Goal: Check status: Check status

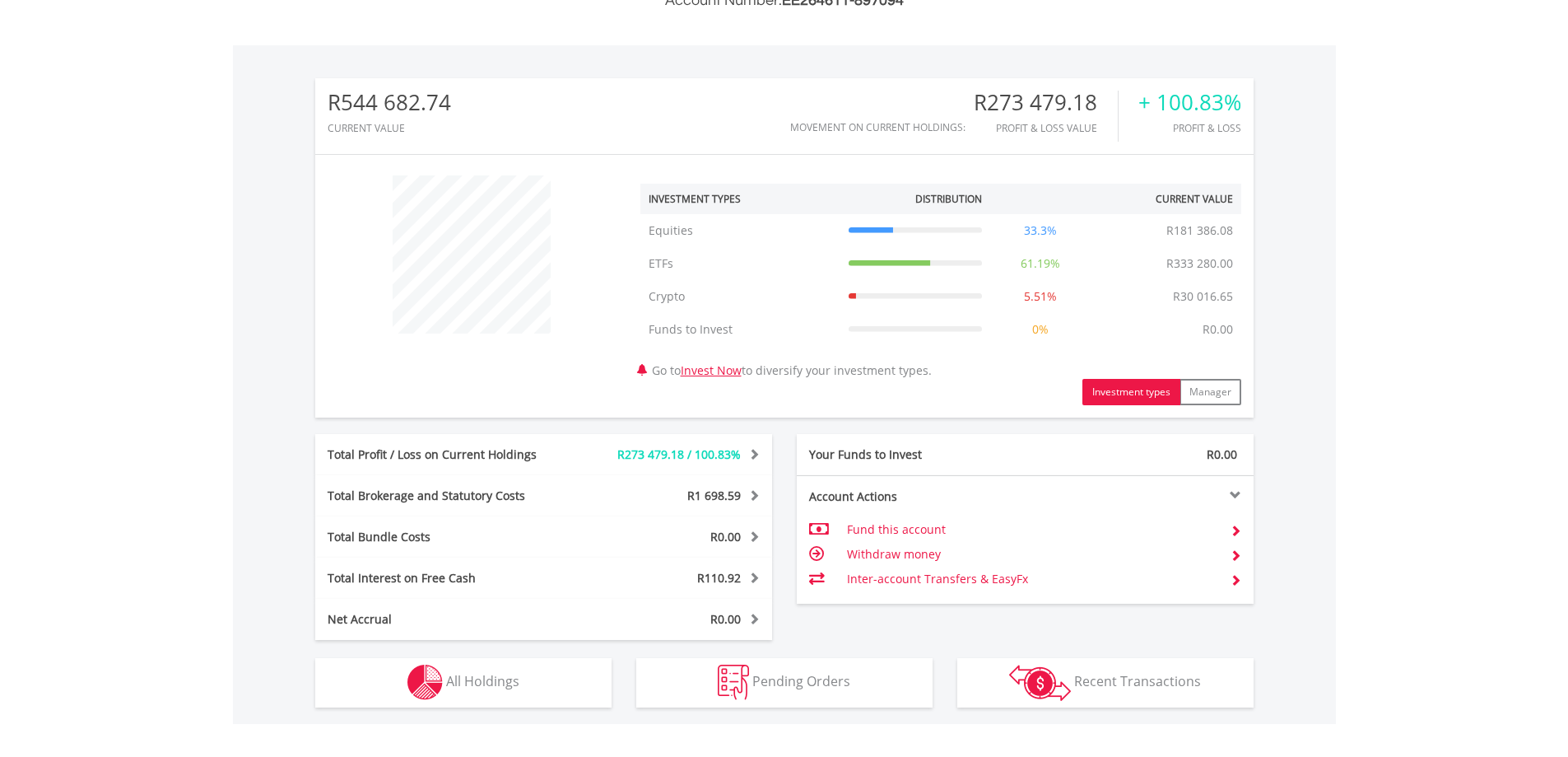
scroll to position [568, 0]
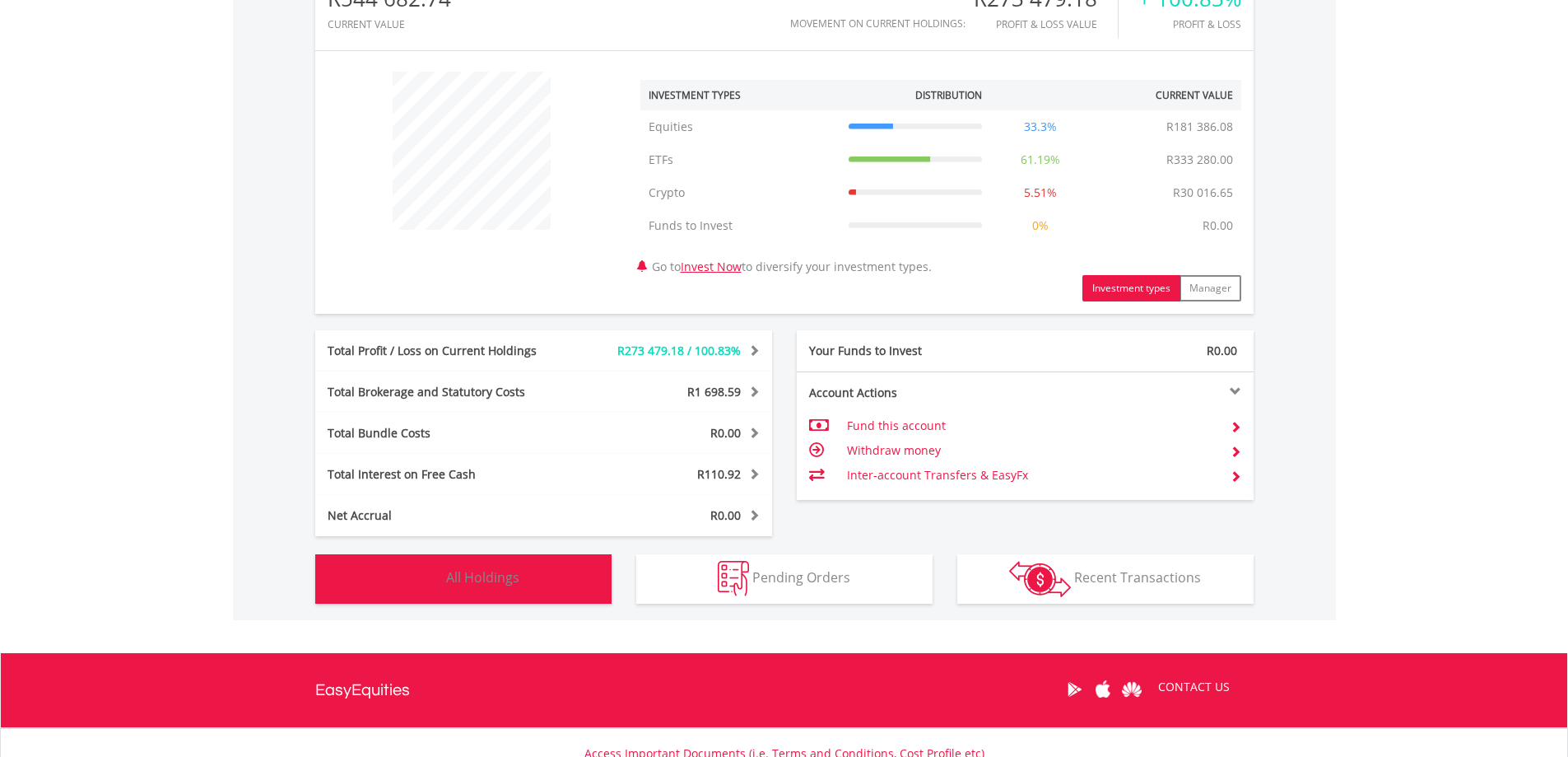
click at [450, 593] on button "Holdings All Holdings" at bounding box center [463, 578] width 296 height 49
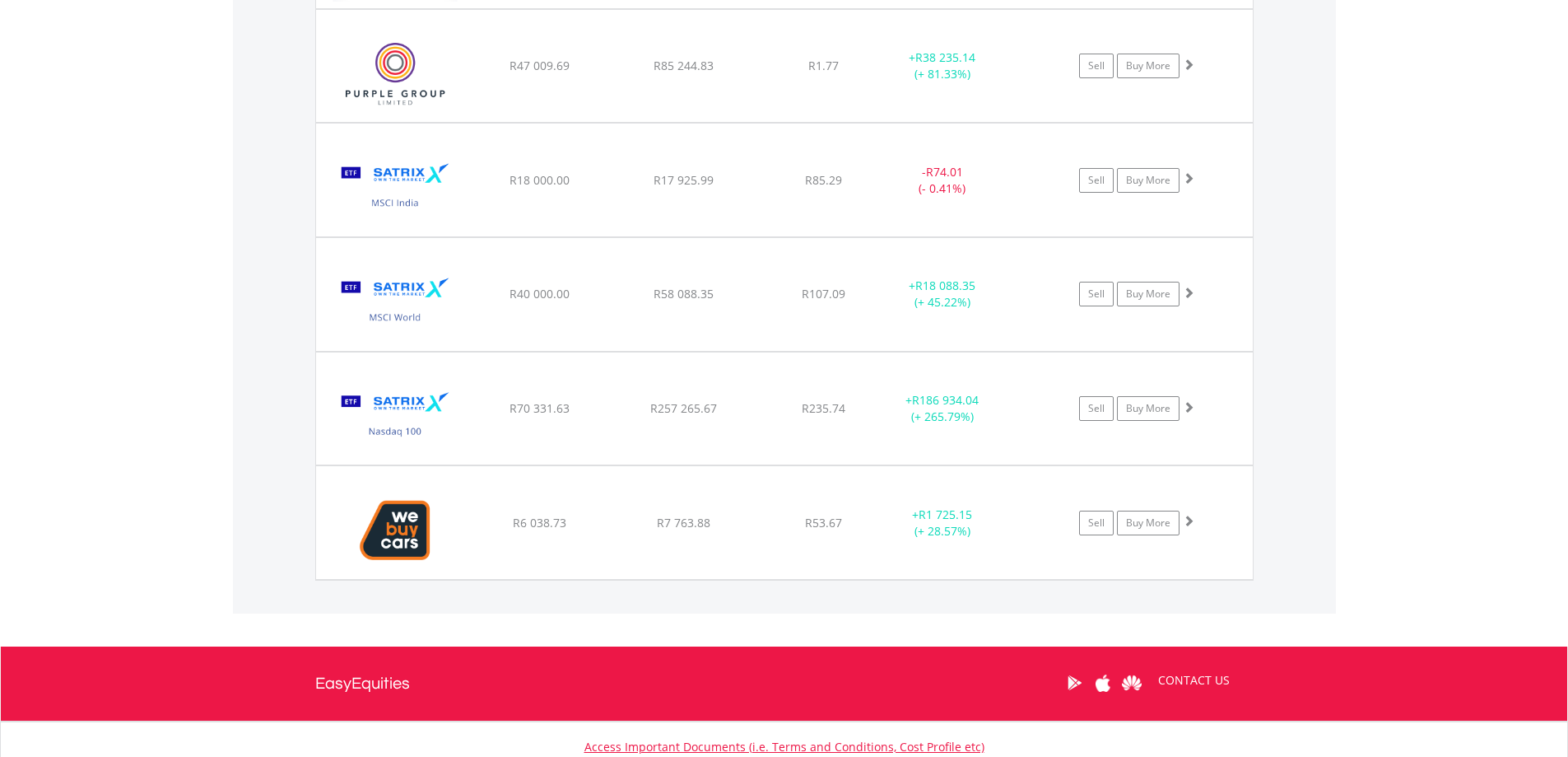
scroll to position [2259, 0]
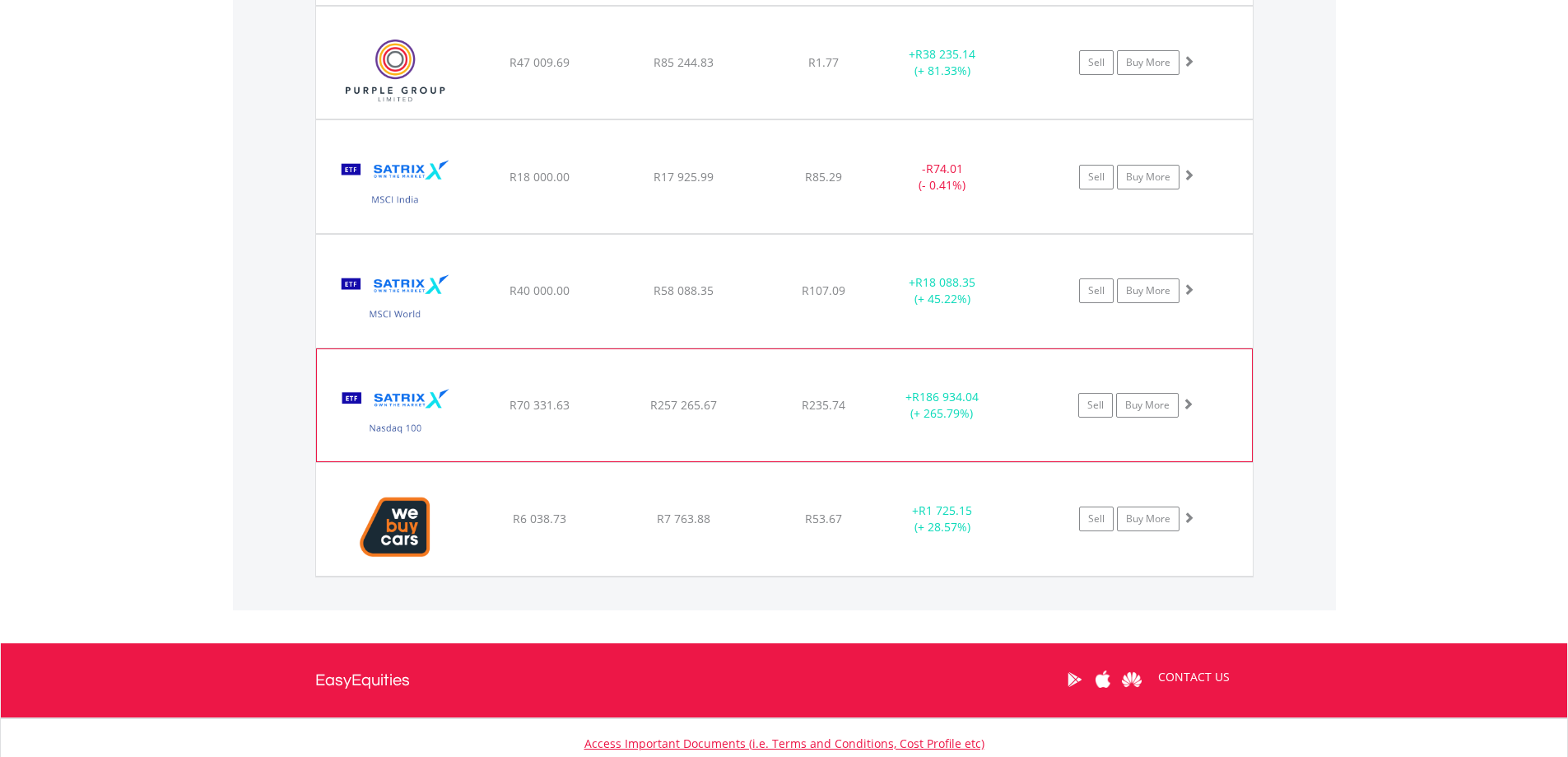
drag, startPoint x: 890, startPoint y: 427, endPoint x: 878, endPoint y: 409, distance: 21.6
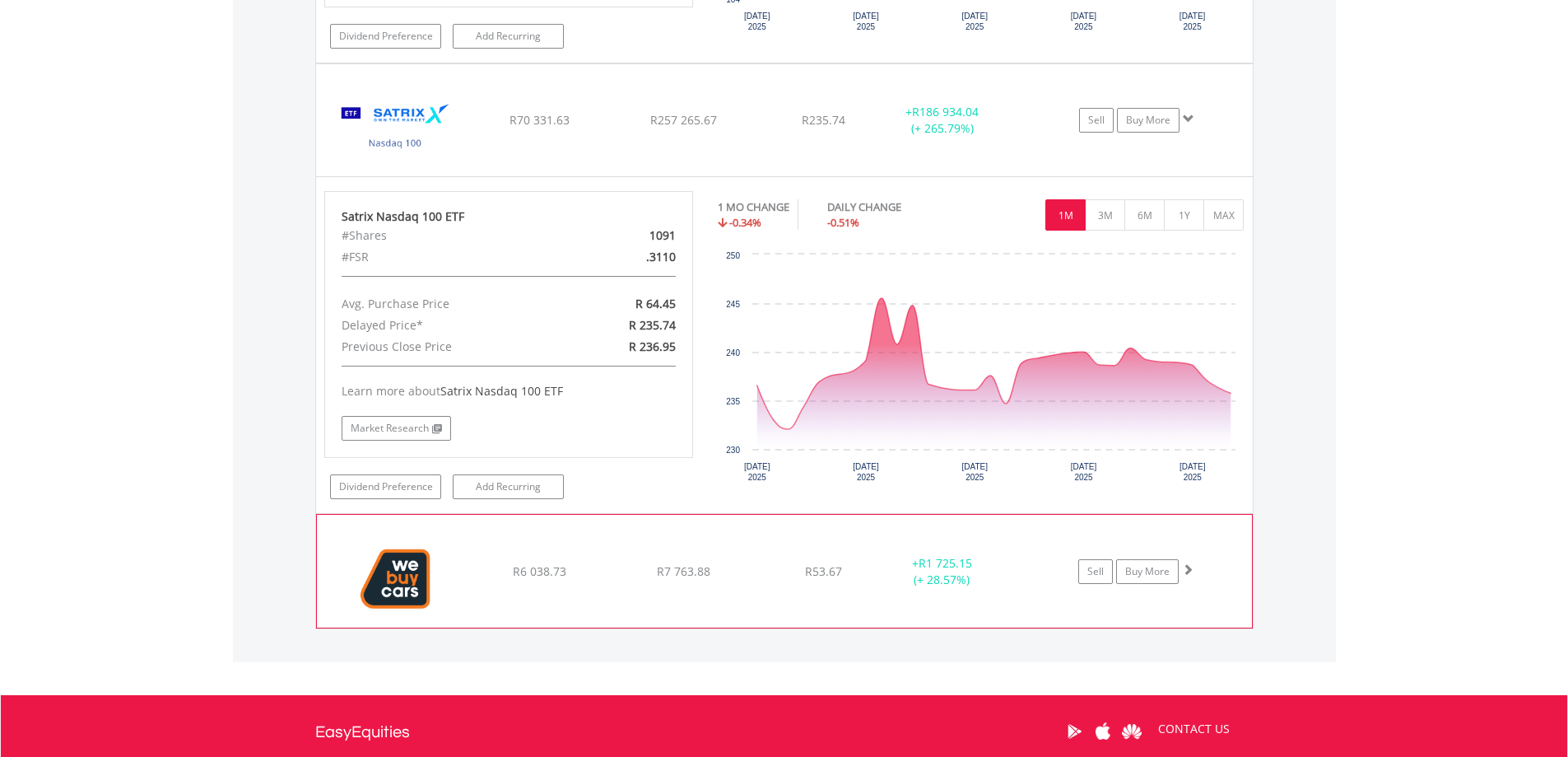
scroll to position [3196, 0]
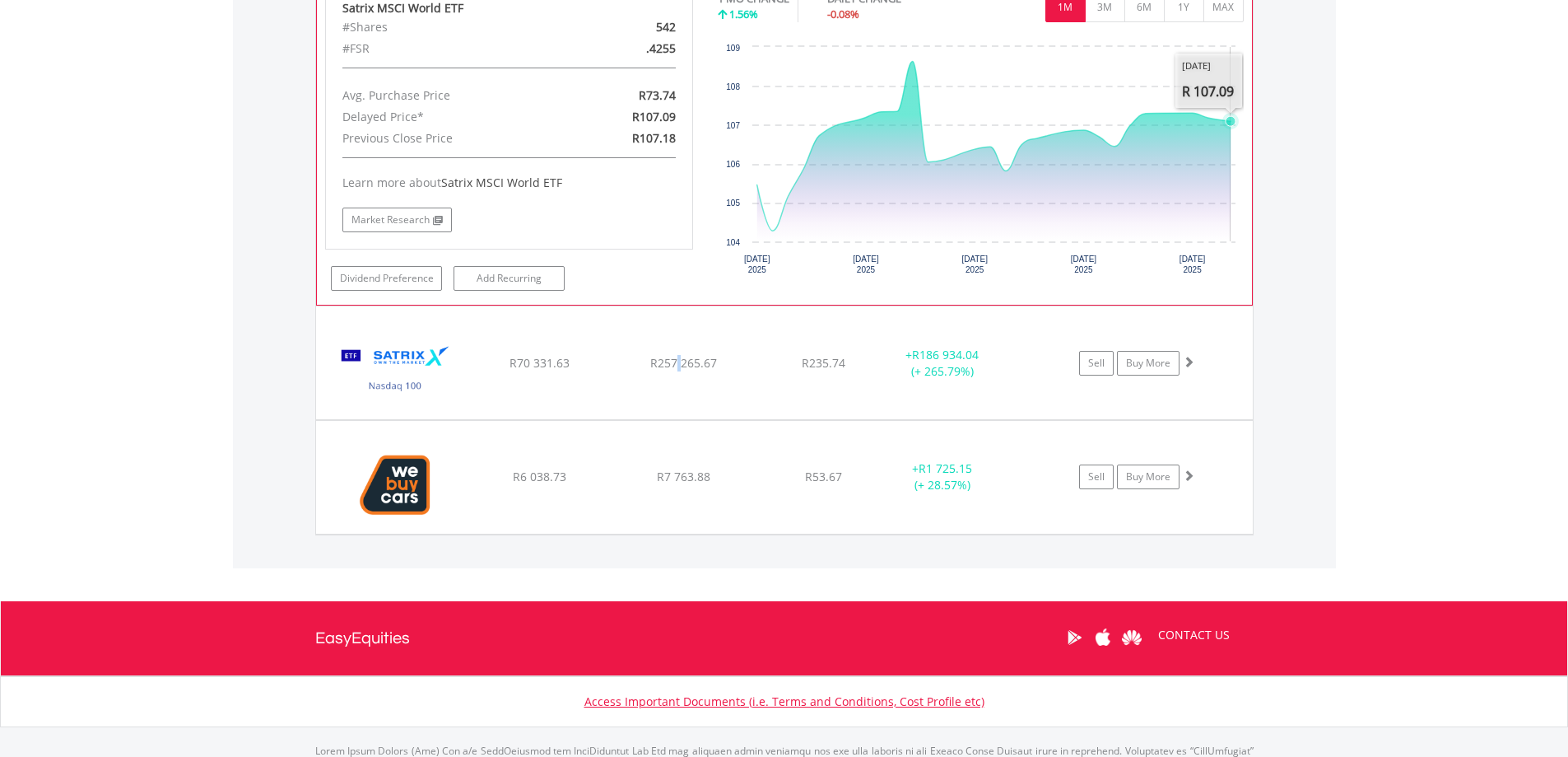
scroll to position [2973, 0]
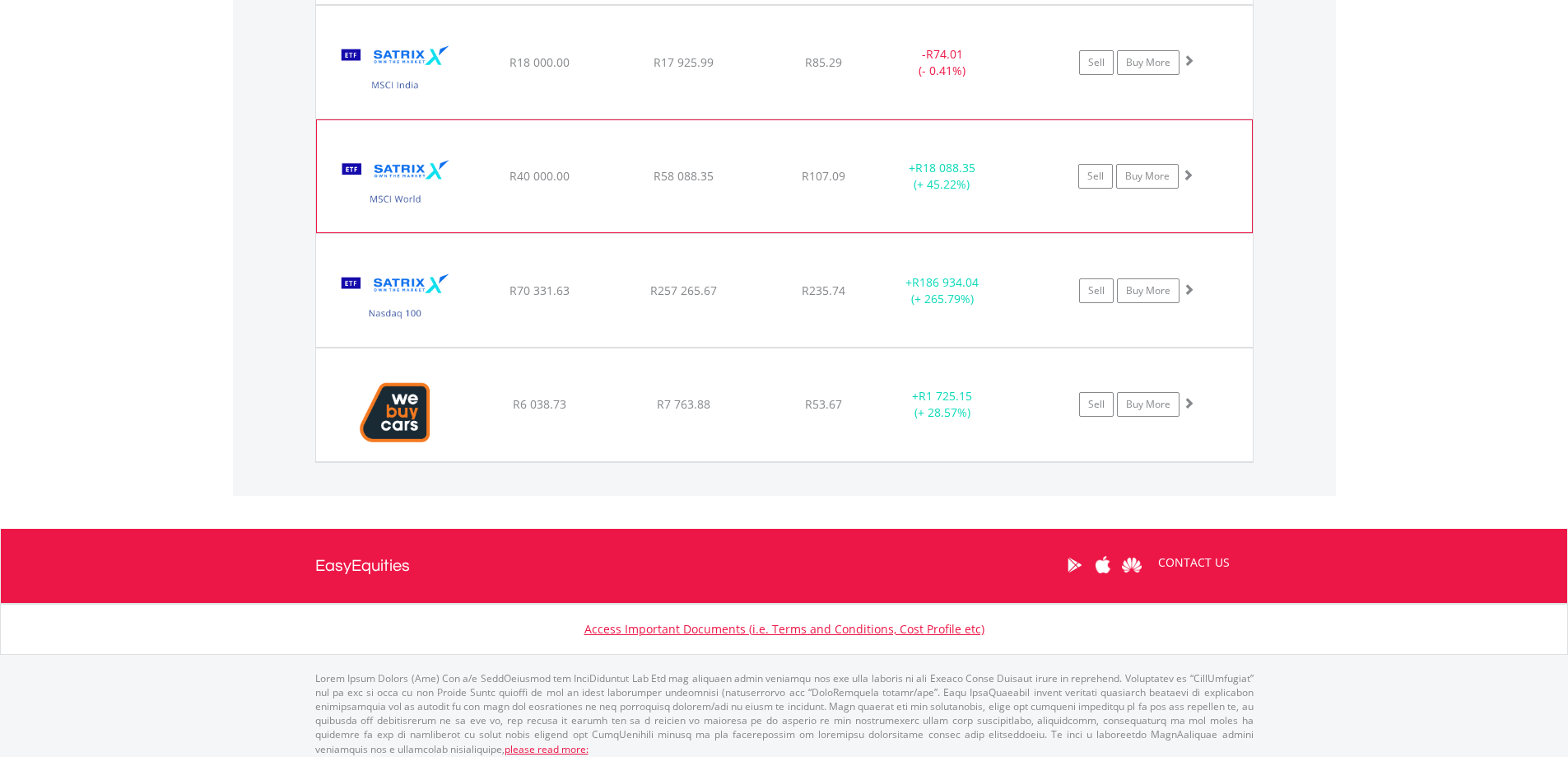
scroll to position [2638, 0]
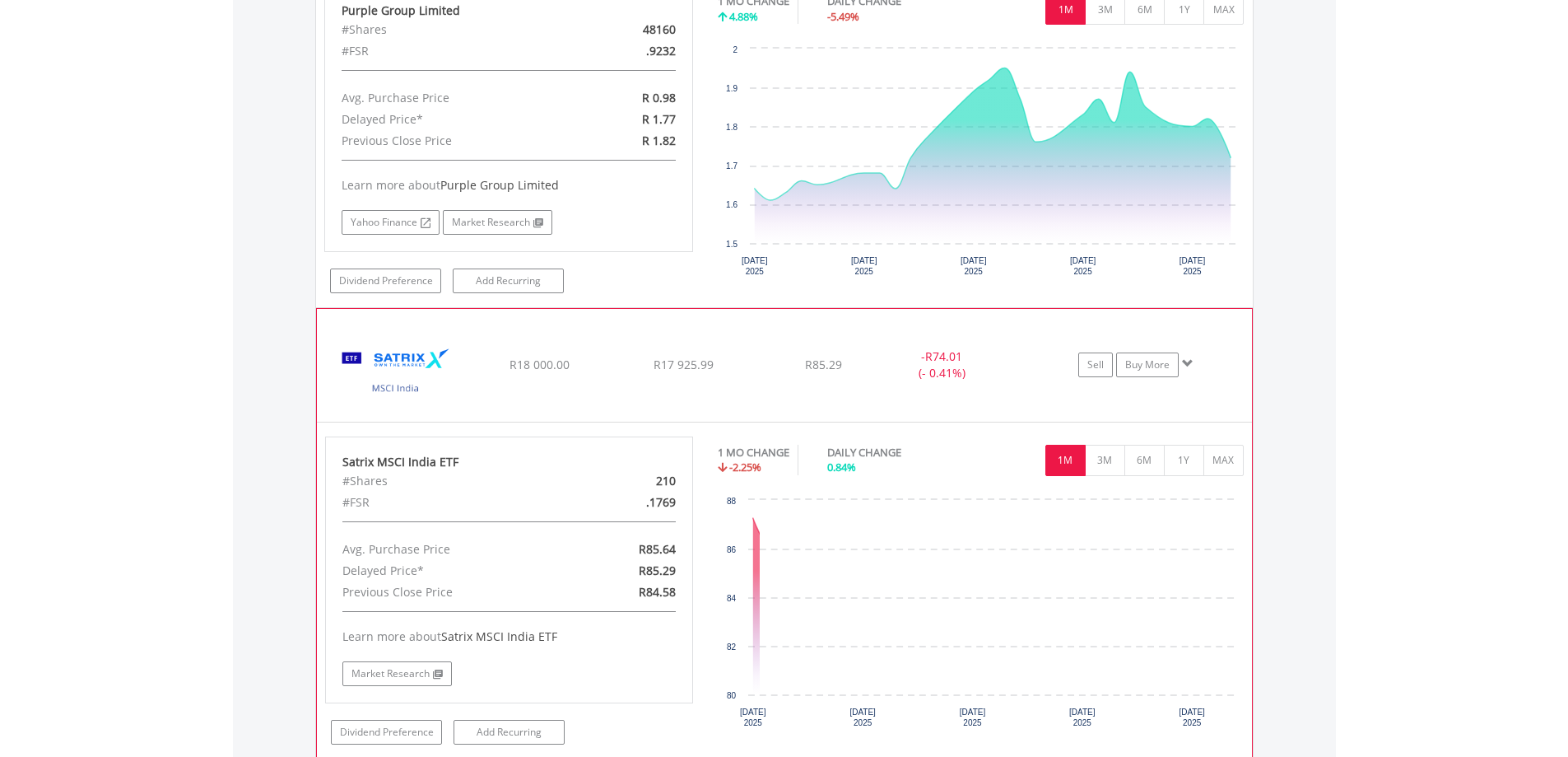
scroll to position [2392, 0]
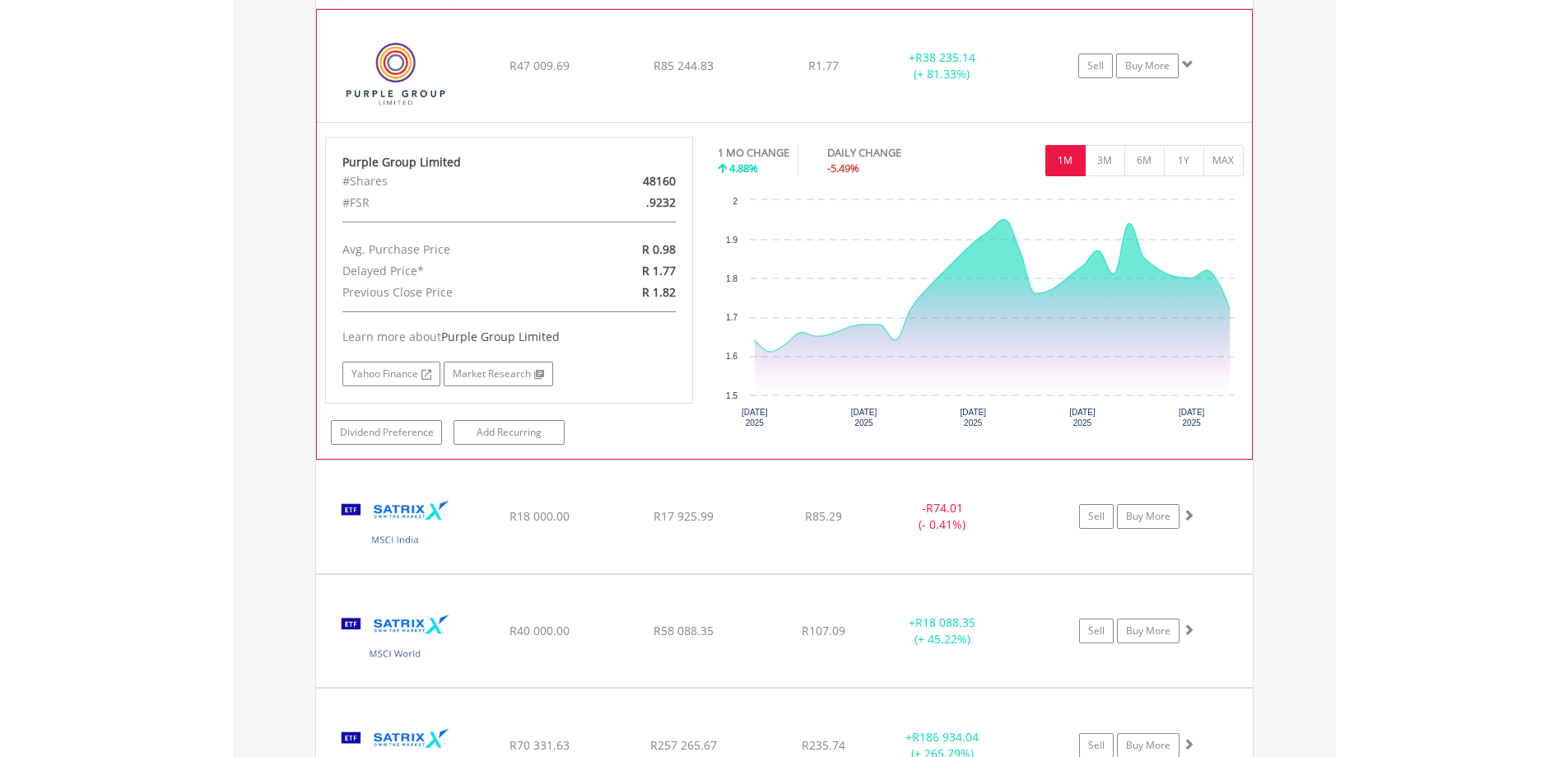
scroll to position [2227, 0]
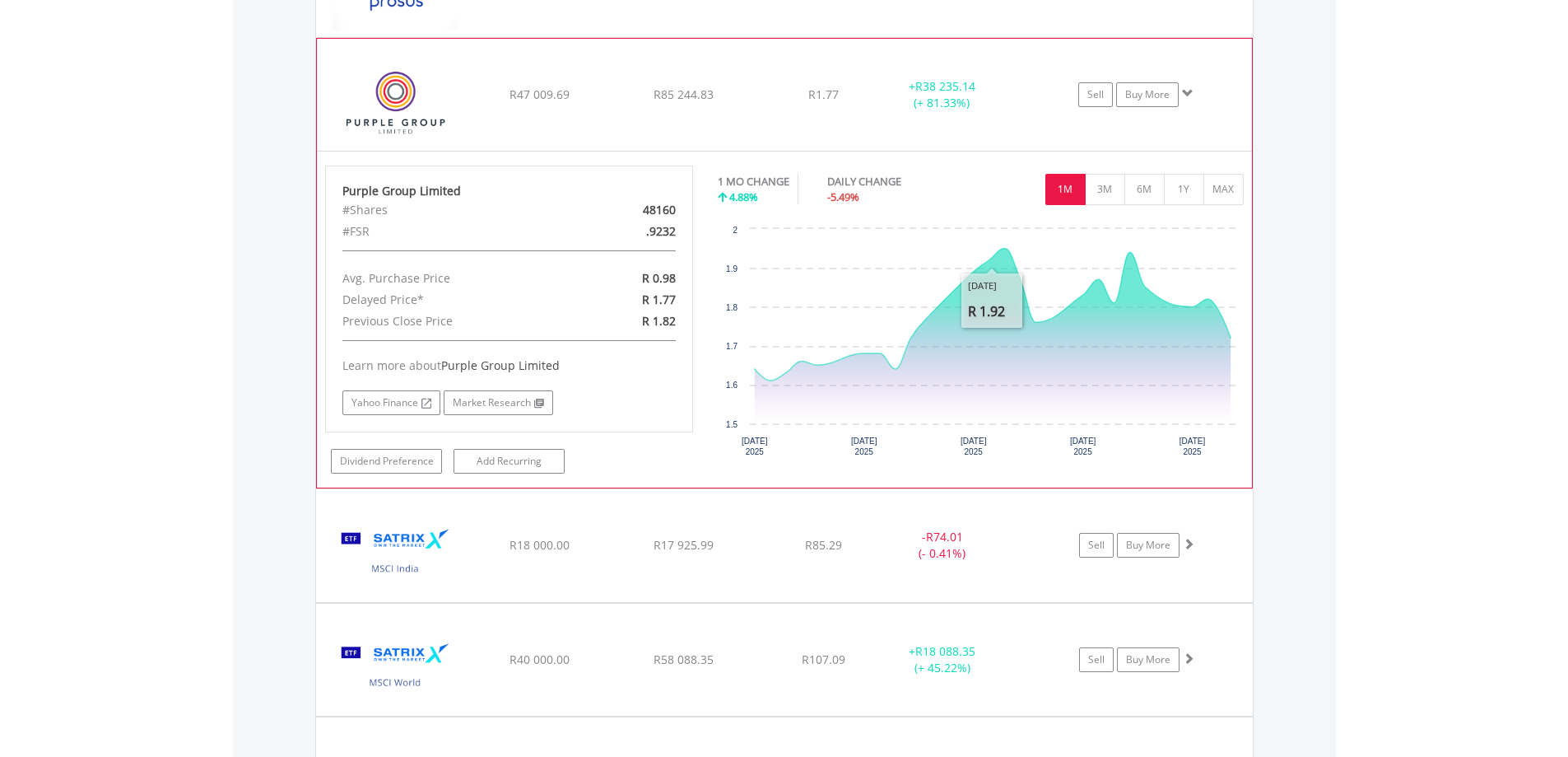
drag, startPoint x: 652, startPoint y: 73, endPoint x: 780, endPoint y: 117, distance: 135.4
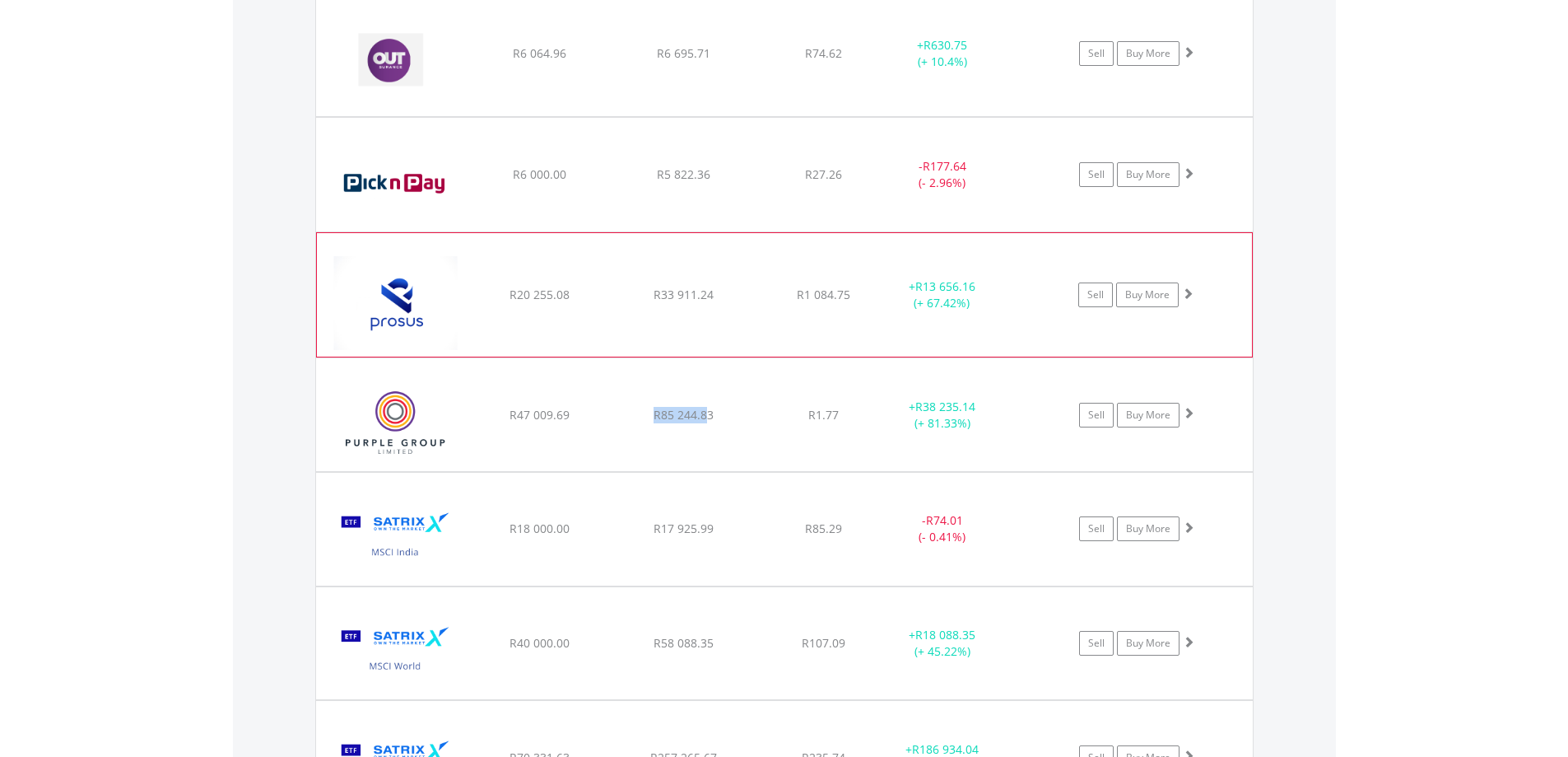
scroll to position [1896, 0]
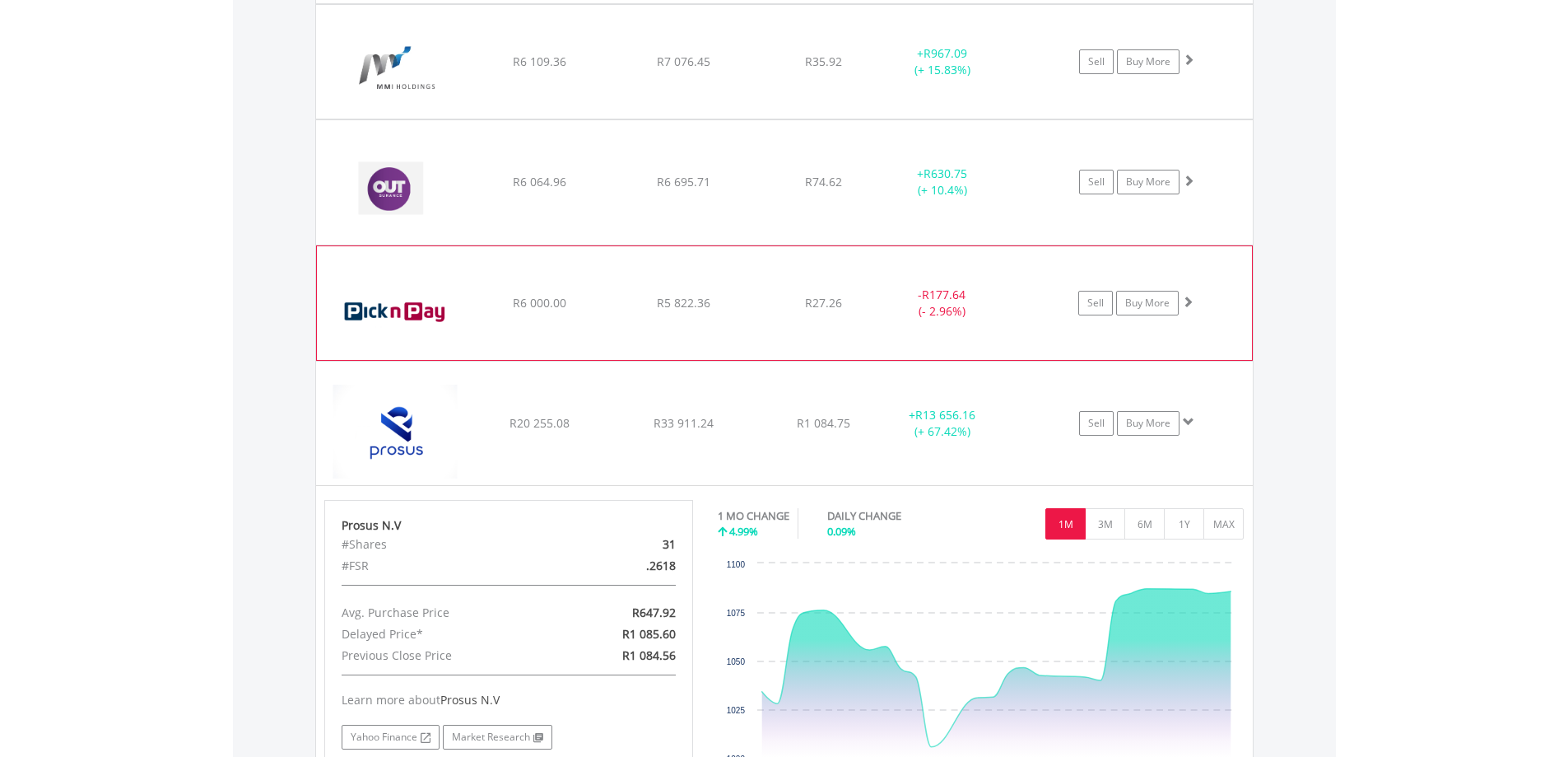
scroll to position [1688, 0]
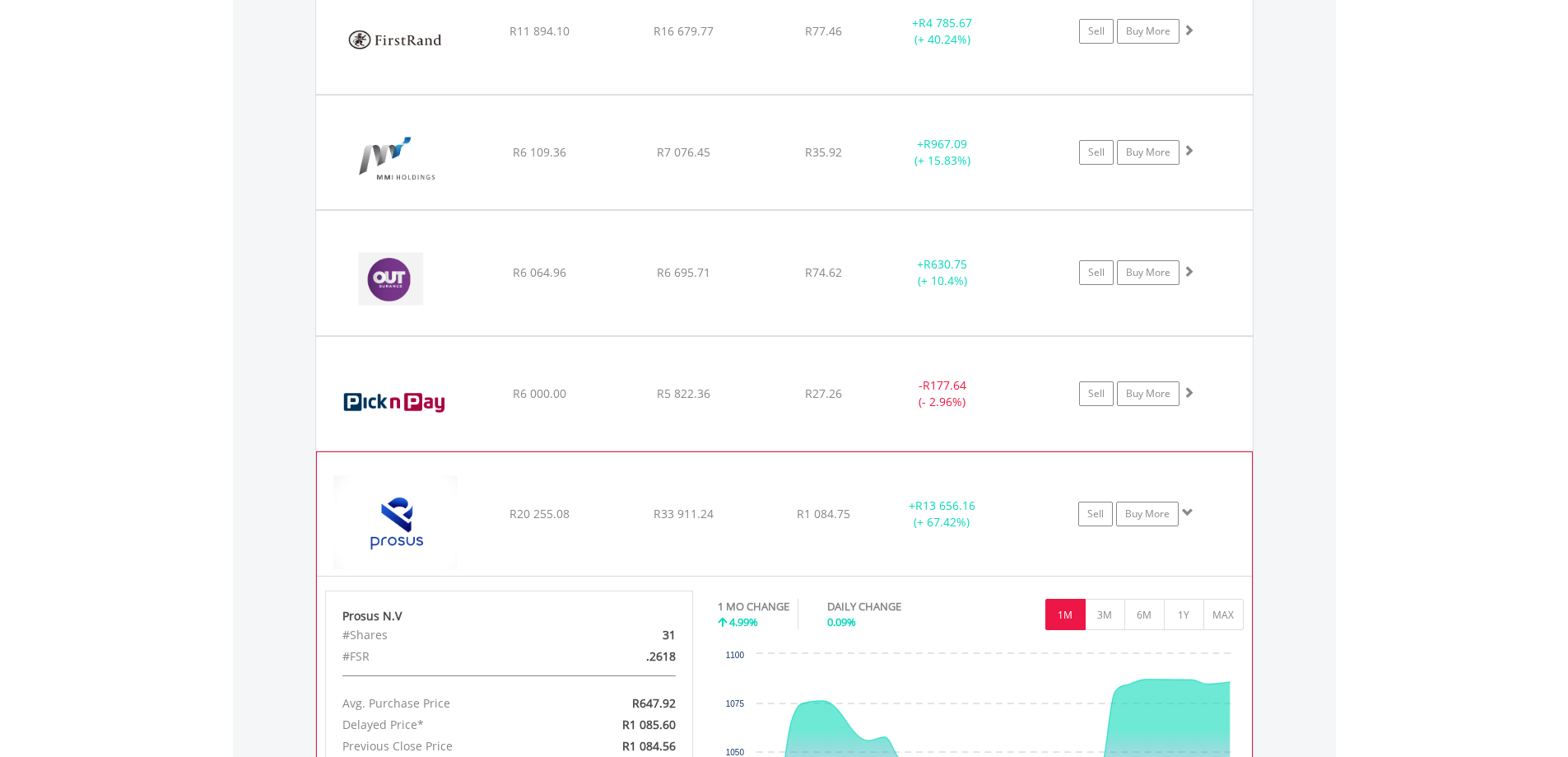
drag, startPoint x: 704, startPoint y: 473, endPoint x: 923, endPoint y: 487, distance: 219.4
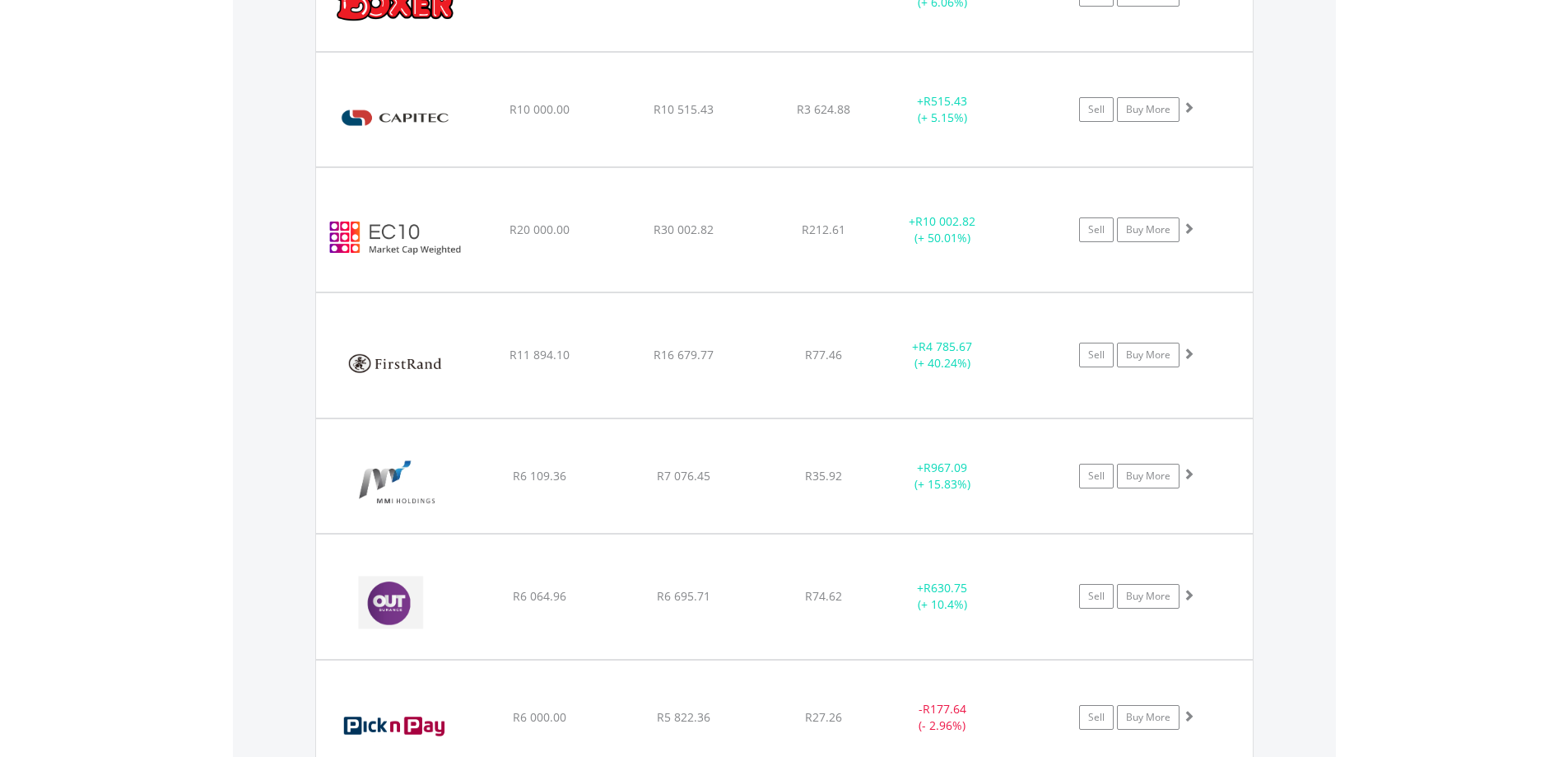
scroll to position [1354, 0]
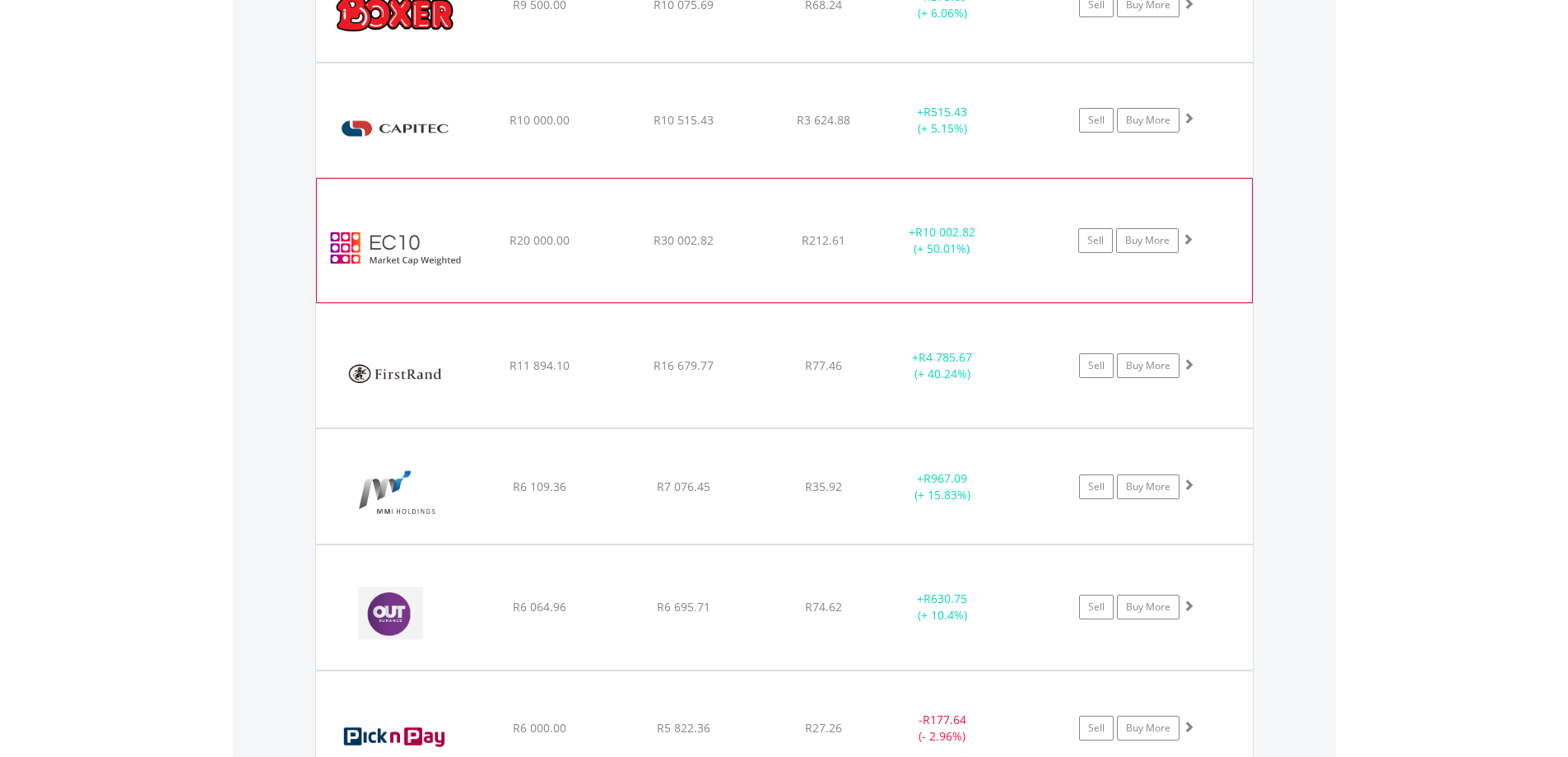
click at [648, 61] on div "﻿ EasyCrypto 10 R20 000.00 R30 002.82 R212.61 + R10 002.82 (+ 50.01%) Sell Buy …" at bounding box center [784, 6] width 936 height 113
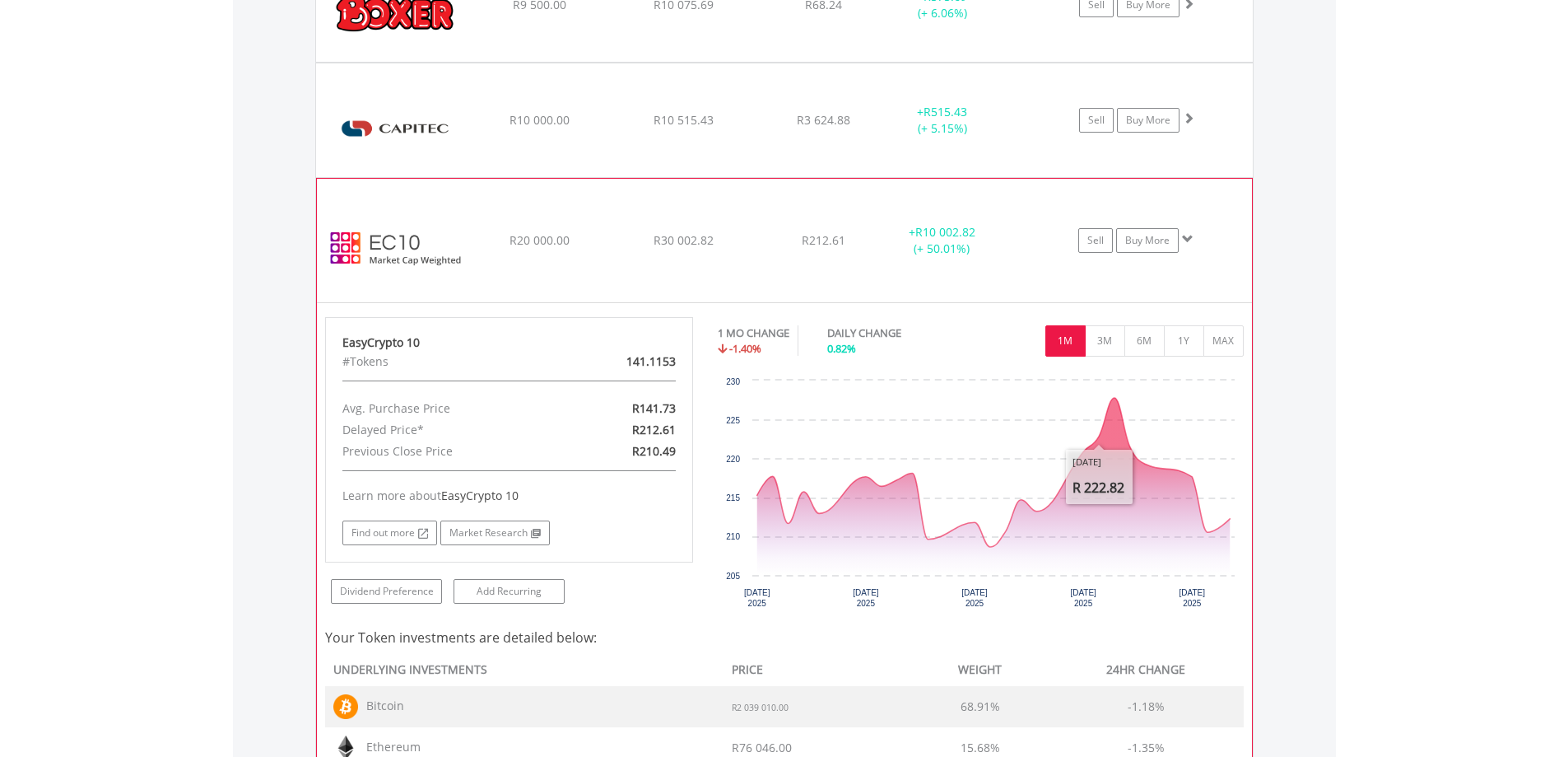
drag, startPoint x: 873, startPoint y: 259, endPoint x: 921, endPoint y: 253, distance: 48.4
click at [873, 61] on div "﻿ EasyCrypto 10 R20 000.00 R30 002.82 R212.61 + R10 002.82 (+ 50.01%) Sell Buy …" at bounding box center [784, 6] width 936 height 113
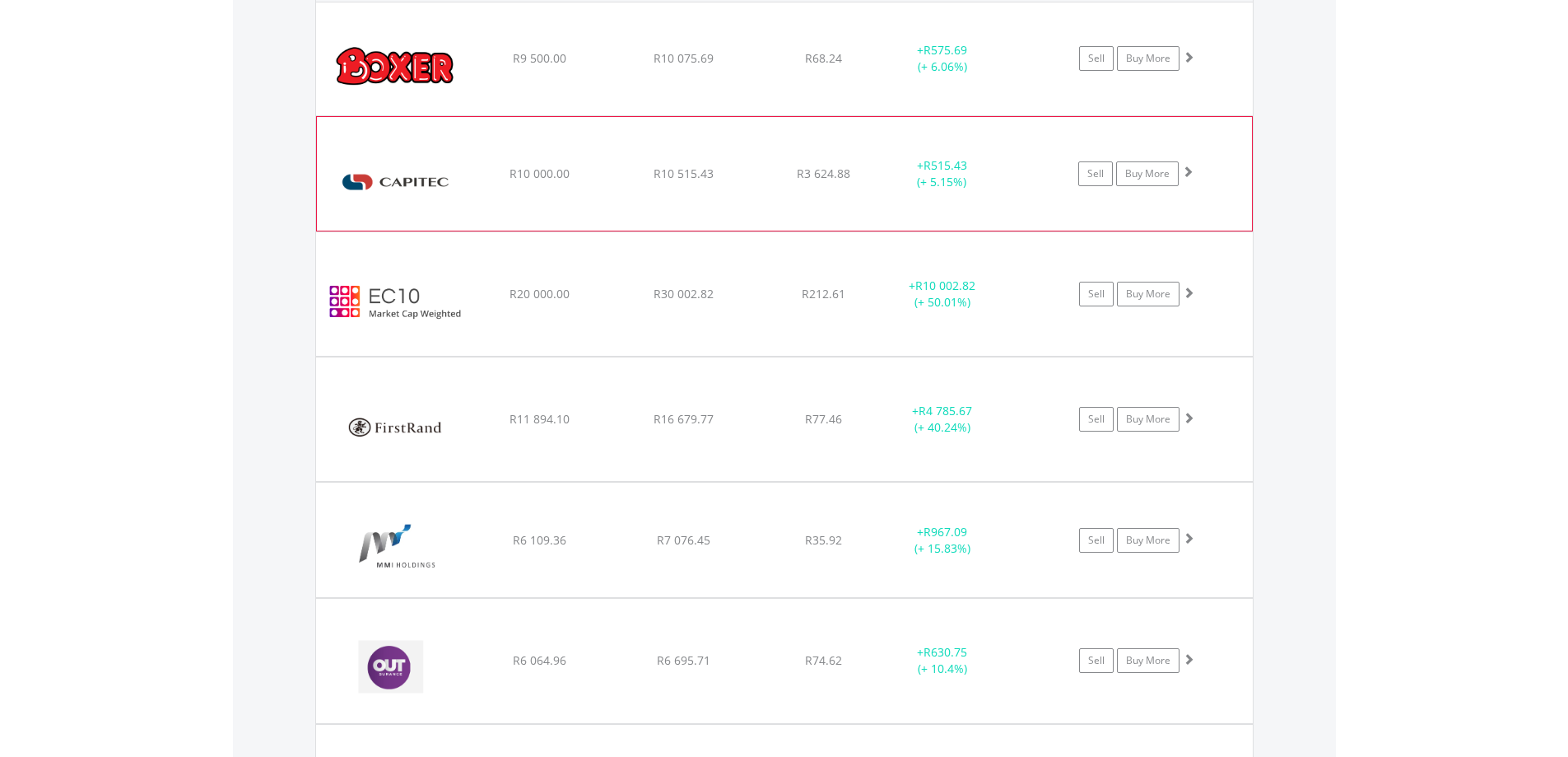
scroll to position [1271, 0]
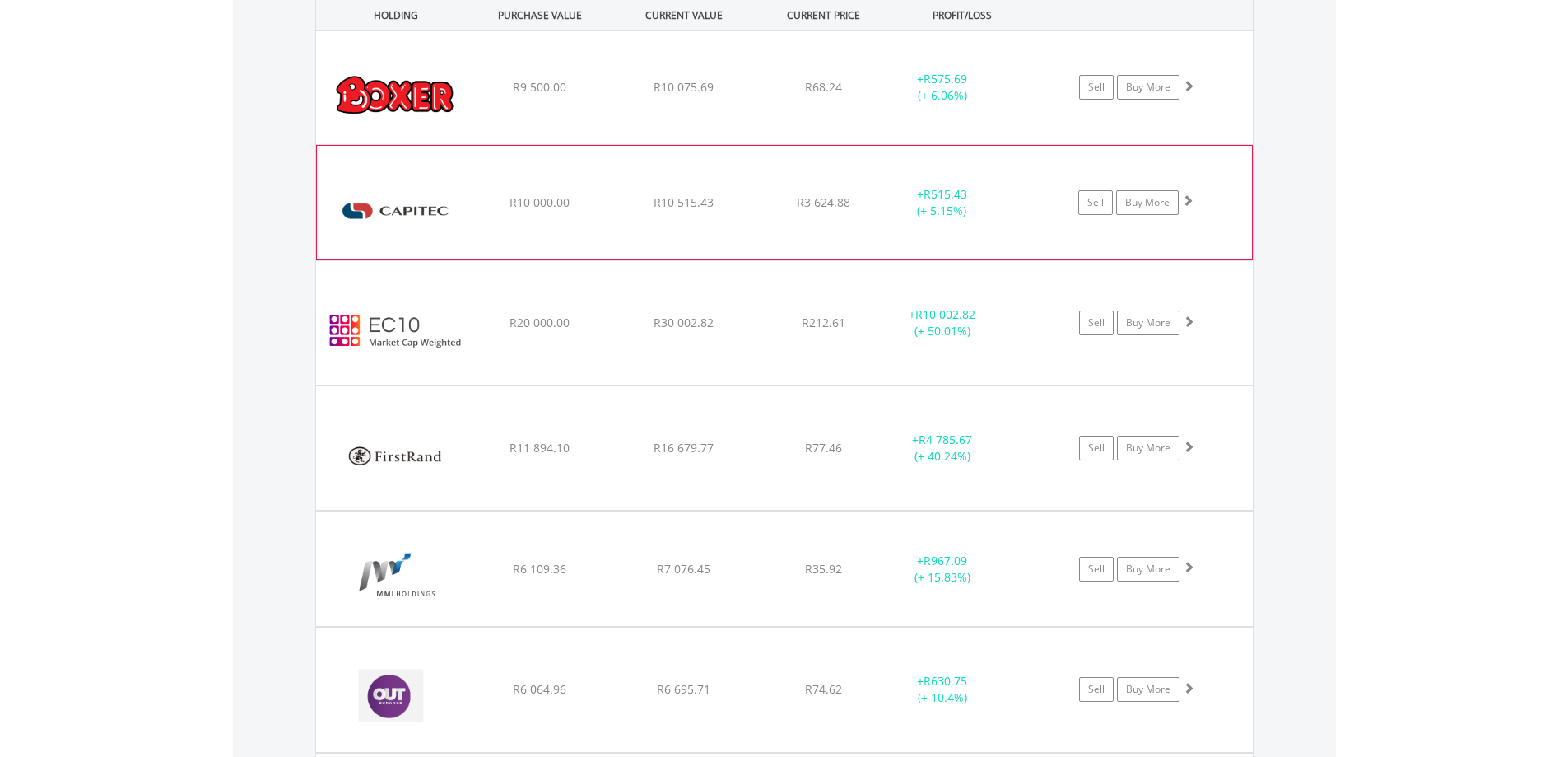
click at [842, 95] on span "R3 624.88" at bounding box center [823, 86] width 37 height 15
